Goal: Check status: Check status

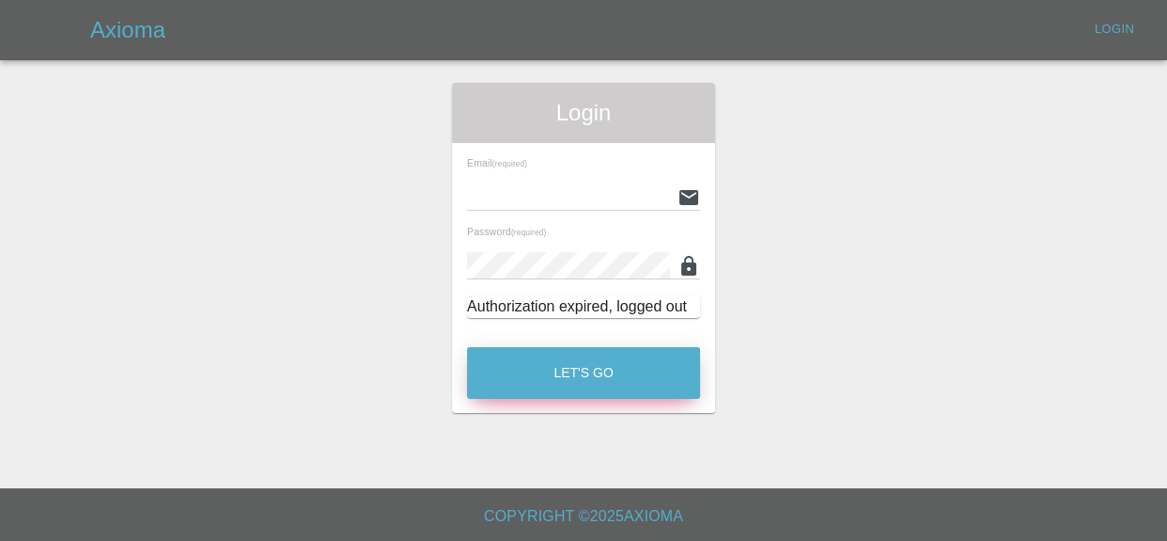
type input "kieron@ogpaintwork.uk"
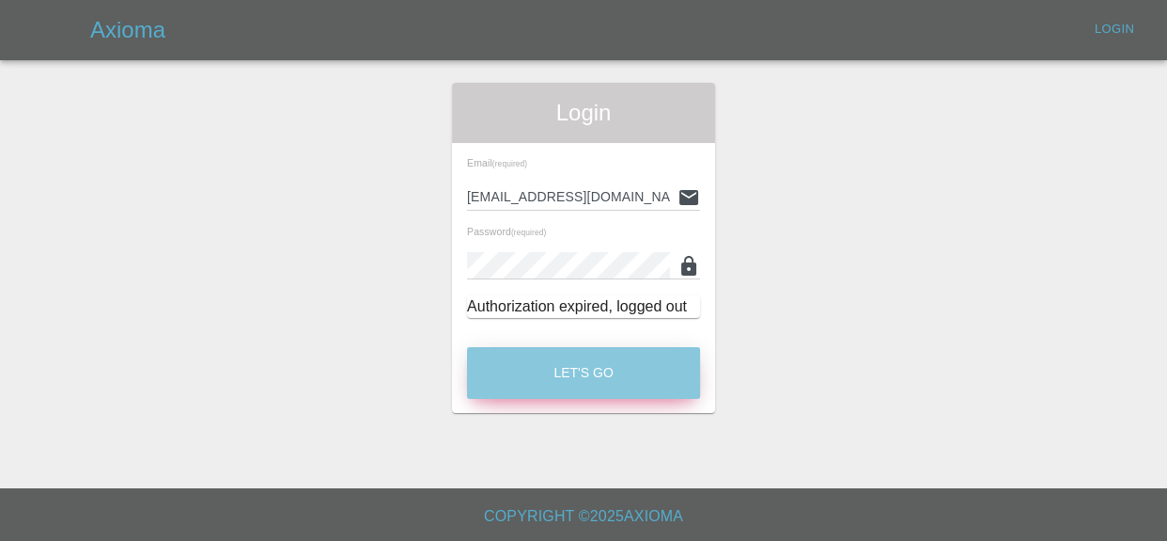
click at [604, 370] on button "Let's Go" at bounding box center [583, 373] width 233 height 52
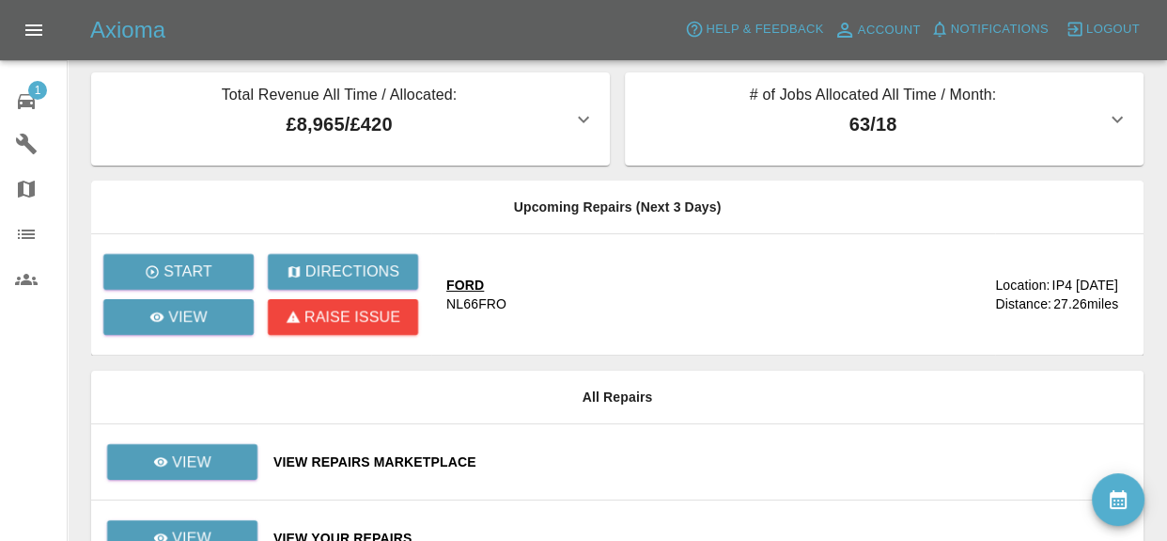
scroll to position [26, 0]
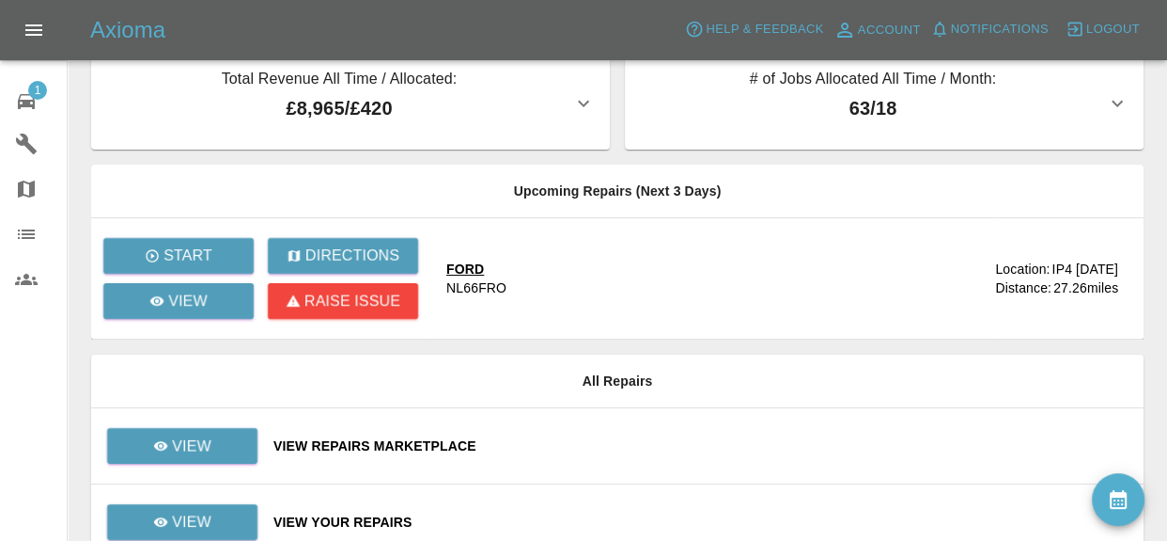
click at [441, 439] on div "View Repairs Marketplace" at bounding box center [701, 445] width 855 height 19
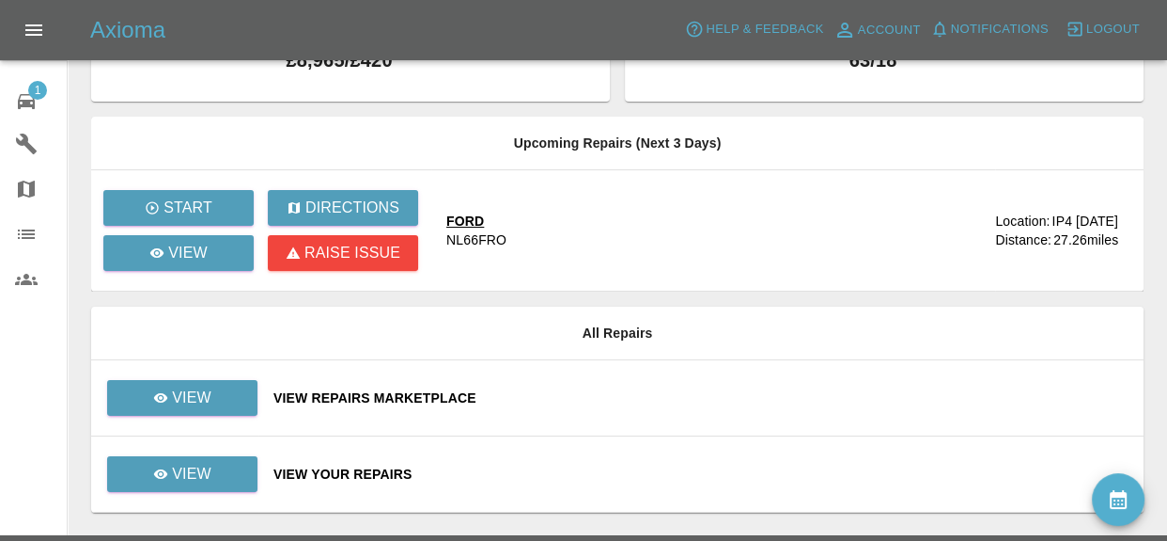
scroll to position [103, 0]
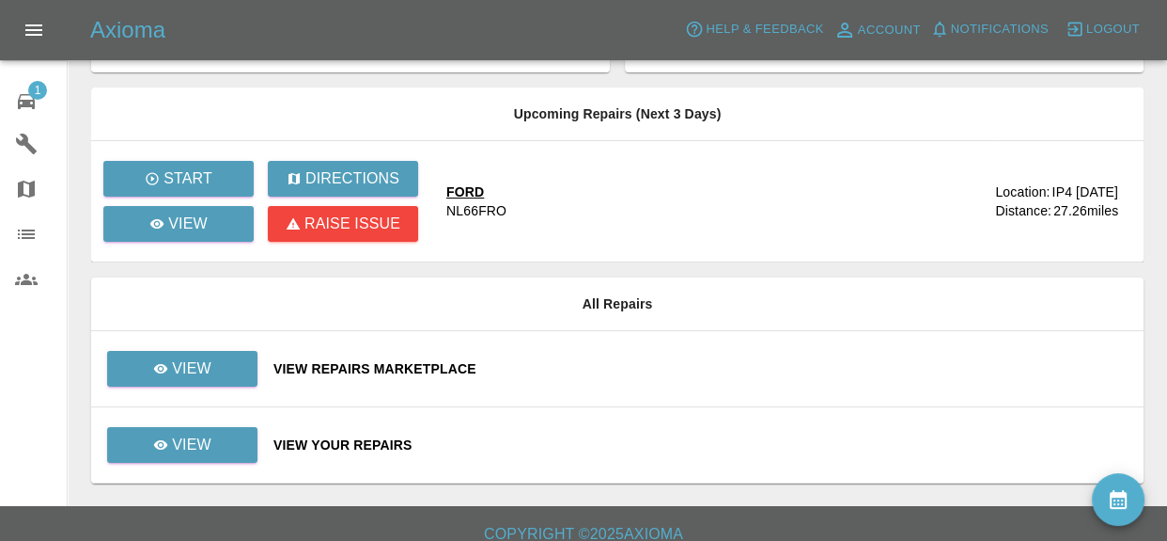
click at [353, 447] on div "View Your Repairs" at bounding box center [701, 444] width 855 height 19
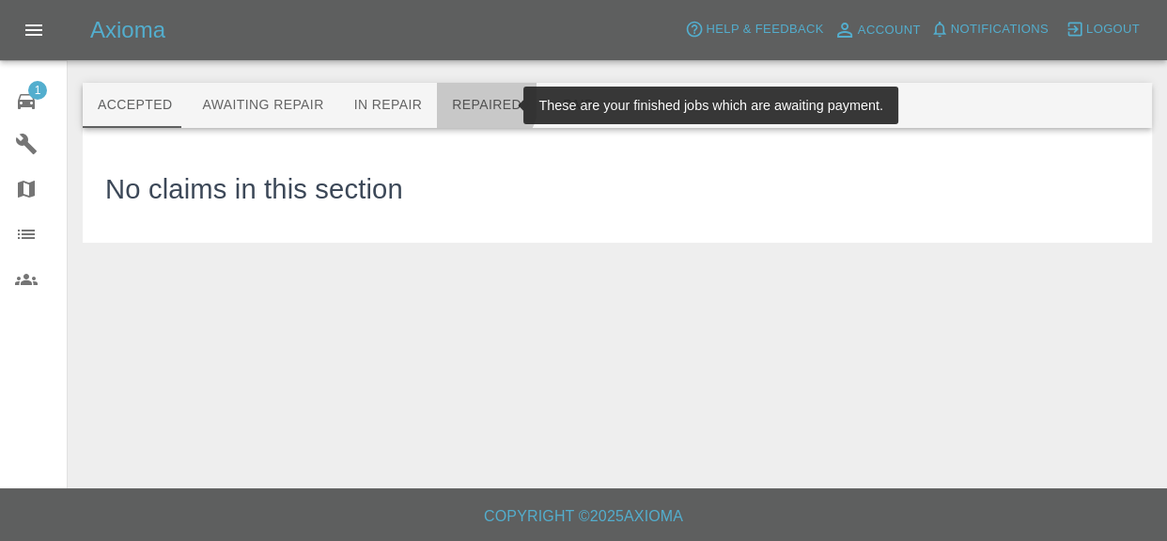
click at [455, 98] on button "Repaired" at bounding box center [487, 105] width 100 height 45
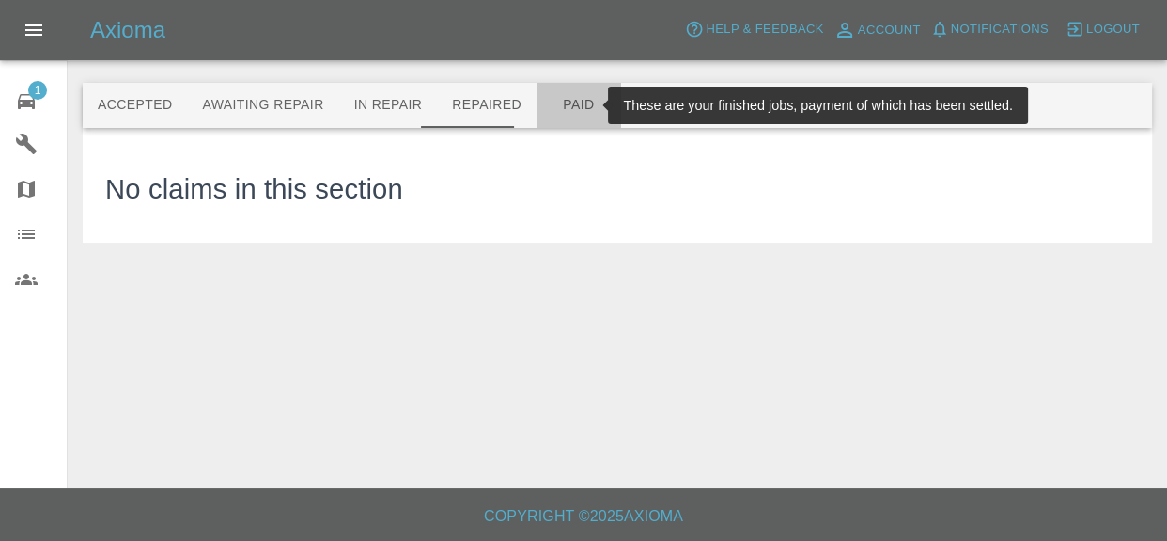
click at [551, 115] on button "Paid" at bounding box center [579, 105] width 85 height 45
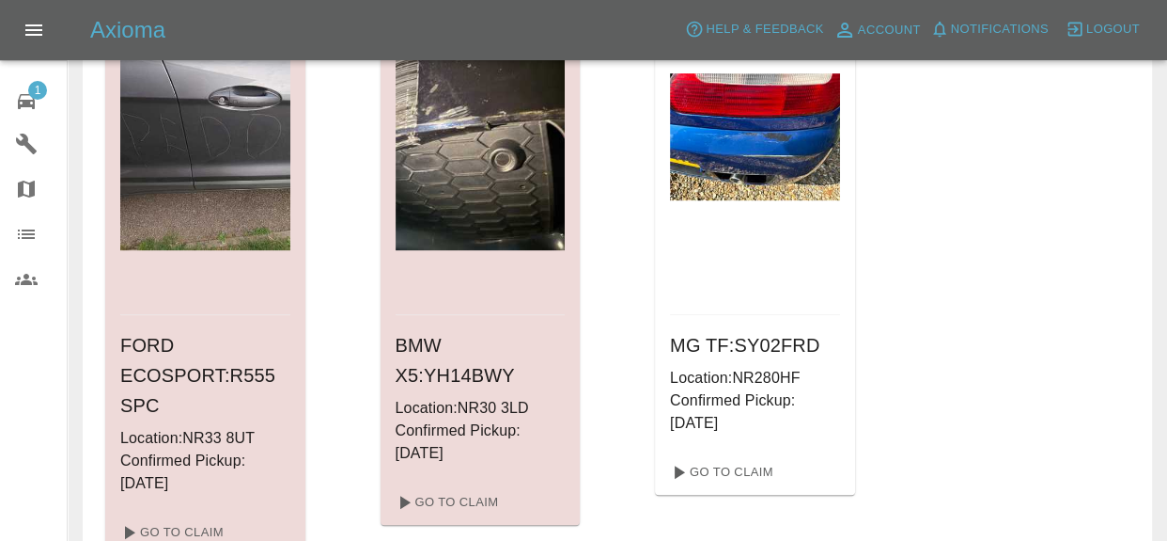
scroll to position [885, 0]
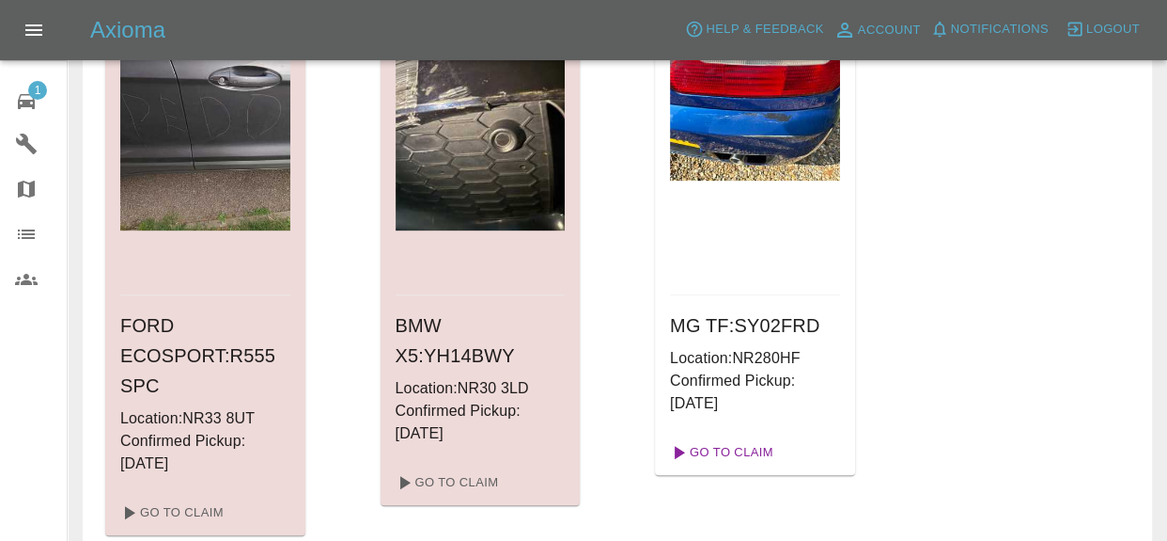
click at [751, 457] on link "Go To Claim" at bounding box center [721, 452] width 116 height 30
